Goal: Check status

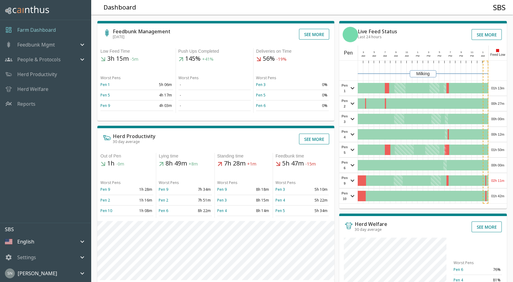
drag, startPoint x: 502, startPoint y: 87, endPoint x: 512, endPoint y: 82, distance: 10.9
click at [512, 82] on div "Feedbunk Management [DATE] See more Low Feed Time 3h 15m -5m Worst Pens Pen 1 5…" at bounding box center [299, 208] width 427 height 396
drag, startPoint x: 512, startPoint y: 82, endPoint x: 504, endPoint y: 63, distance: 20.8
click at [504, 63] on div "Milking Pen 1 01h 13m View Pen E W 1 2 3 4 Pen 2 00h 27m View Pen E W 1 2 3 4 P…" at bounding box center [423, 132] width 168 height 143
click at [499, 86] on div "01h 13m" at bounding box center [498, 88] width 18 height 15
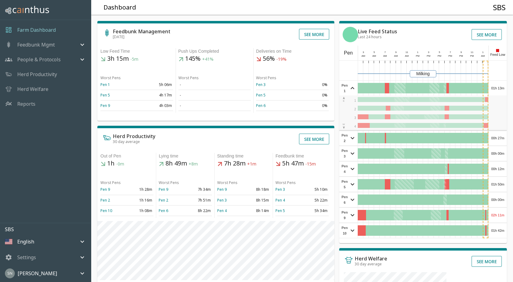
click at [499, 86] on div "01h 13m" at bounding box center [498, 88] width 18 height 15
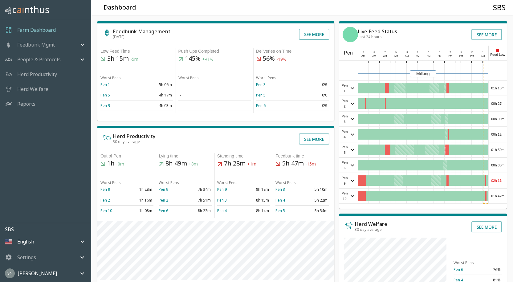
click at [503, 106] on div "00h 27m" at bounding box center [498, 103] width 18 height 15
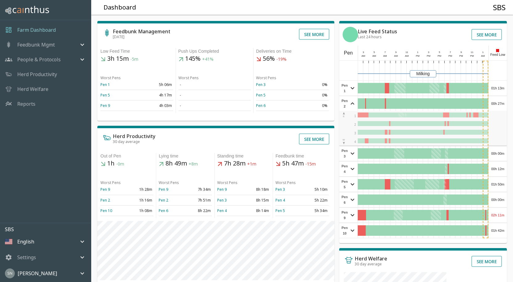
click at [506, 102] on div "00h 27m" at bounding box center [498, 103] width 18 height 15
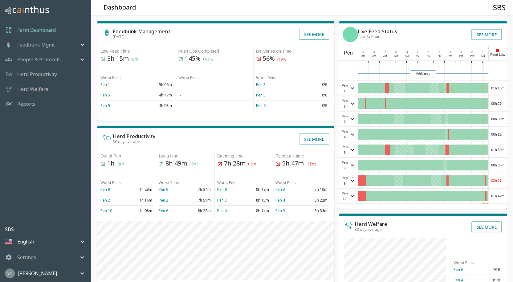
click at [506, 102] on div "00h 27m" at bounding box center [498, 103] width 18 height 15
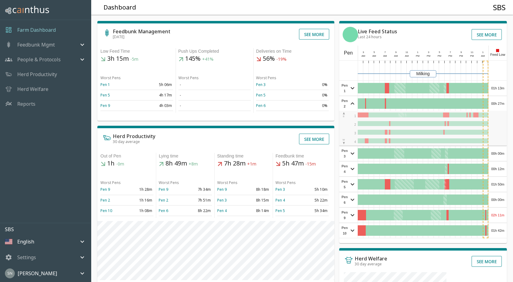
click at [506, 102] on div "00h 27m" at bounding box center [498, 103] width 18 height 15
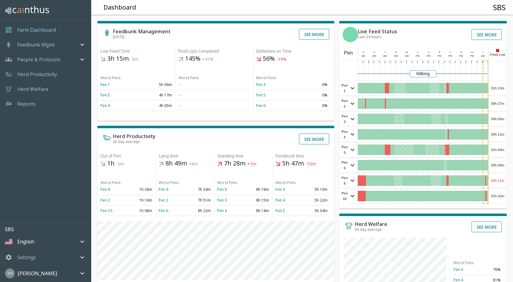
drag, startPoint x: 506, startPoint y: 102, endPoint x: 508, endPoint y: 69, distance: 32.4
click at [508, 69] on div "Feedbunk Management [DATE] See more Low Feed Time 3h 15m -5m Worst Pens Pen 1 5…" at bounding box center [299, 208] width 427 height 396
drag, startPoint x: 508, startPoint y: 69, endPoint x: 505, endPoint y: 234, distance: 165.1
drag, startPoint x: 505, startPoint y: 234, endPoint x: 510, endPoint y: 199, distance: 35.7
click at [510, 199] on div "Feedbunk Management [DATE] See more Low Feed Time 3h 15m -5m Worst Pens Pen 1 5…" at bounding box center [299, 208] width 427 height 396
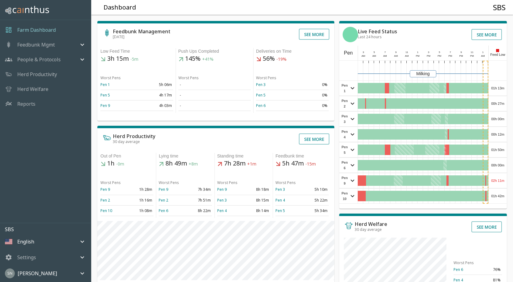
drag, startPoint x: 499, startPoint y: 121, endPoint x: 502, endPoint y: 119, distance: 4.0
click at [502, 119] on div "00h 00m" at bounding box center [498, 119] width 18 height 15
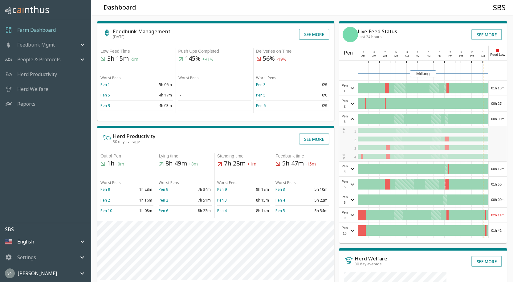
click at [502, 119] on div "00h 00m" at bounding box center [498, 119] width 18 height 15
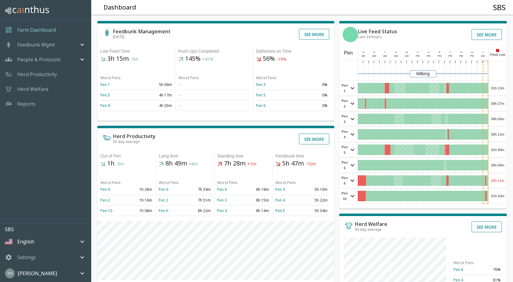
click at [495, 134] on div "00h 12m" at bounding box center [498, 134] width 18 height 15
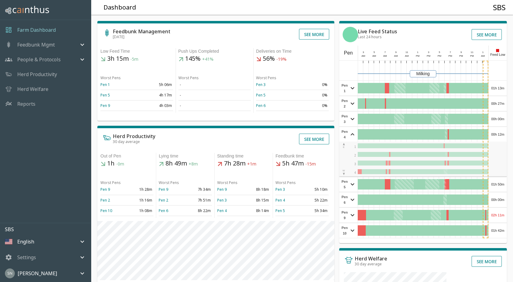
click at [496, 134] on div "00h 12m" at bounding box center [498, 134] width 18 height 15
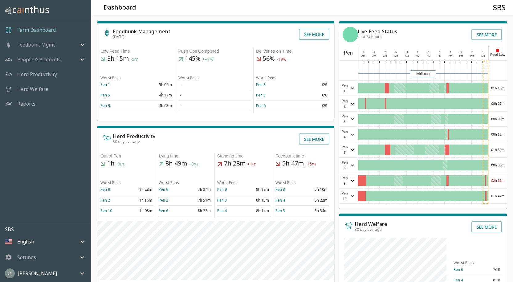
click at [492, 149] on div "01h 50m" at bounding box center [498, 149] width 18 height 15
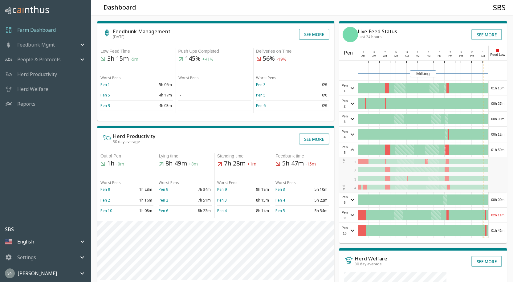
drag, startPoint x: 492, startPoint y: 149, endPoint x: 495, endPoint y: 152, distance: 4.2
drag, startPoint x: 495, startPoint y: 152, endPoint x: 498, endPoint y: 150, distance: 3.4
drag, startPoint x: 498, startPoint y: 150, endPoint x: 502, endPoint y: 150, distance: 3.1
click at [502, 150] on div "01h 50m" at bounding box center [498, 149] width 18 height 15
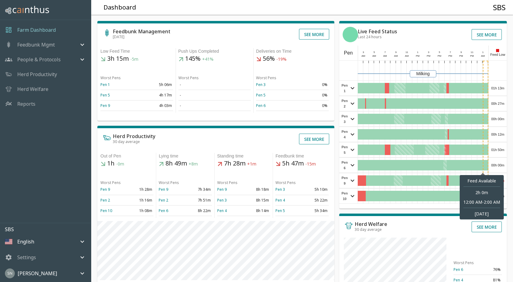
drag, startPoint x: 487, startPoint y: 166, endPoint x: 494, endPoint y: 167, distance: 7.4
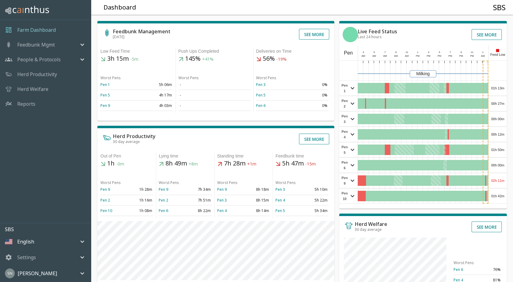
click at [494, 167] on div "00h 00m" at bounding box center [498, 165] width 18 height 15
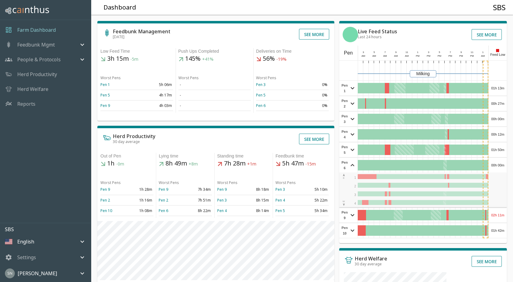
drag, startPoint x: 494, startPoint y: 167, endPoint x: 500, endPoint y: 166, distance: 5.6
click at [500, 166] on div "00h 00m" at bounding box center [498, 165] width 18 height 15
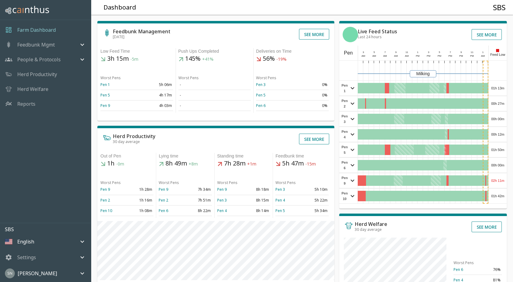
click at [498, 181] on div "02h 11m" at bounding box center [498, 180] width 18 height 15
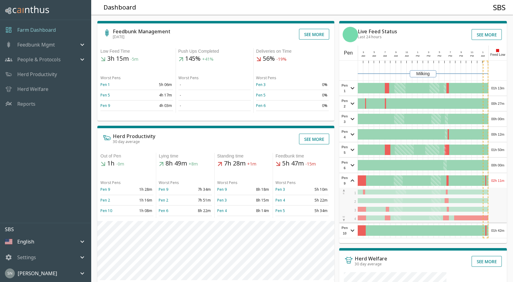
drag, startPoint x: 499, startPoint y: 180, endPoint x: 498, endPoint y: 229, distance: 48.7
click at [498, 229] on div "01h 42m" at bounding box center [498, 230] width 18 height 15
